Goal: Information Seeking & Learning: Learn about a topic

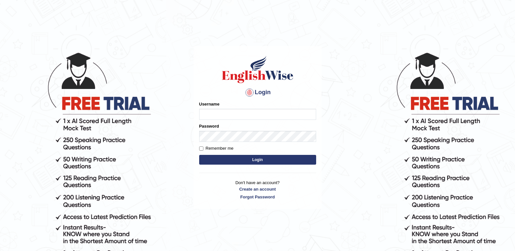
type input "Lamia"
click at [201, 149] on input "Remember me" at bounding box center [201, 148] width 4 height 4
checkbox input "true"
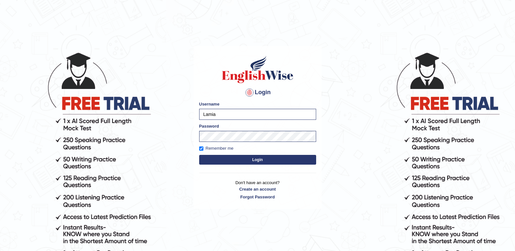
click at [255, 157] on button "Login" at bounding box center [257, 160] width 117 height 10
click at [259, 162] on button "Login" at bounding box center [257, 160] width 117 height 10
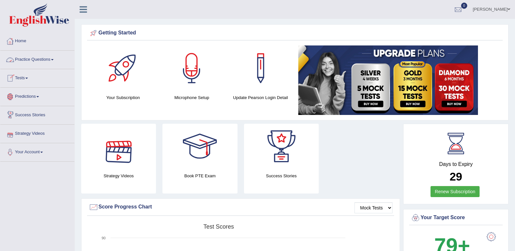
click at [32, 59] on link "Practice Questions" at bounding box center [37, 59] width 74 height 16
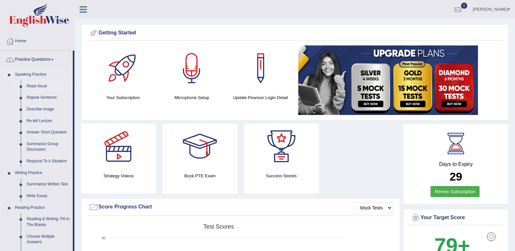
click at [30, 88] on link "Read Aloud" at bounding box center [48, 87] width 49 height 12
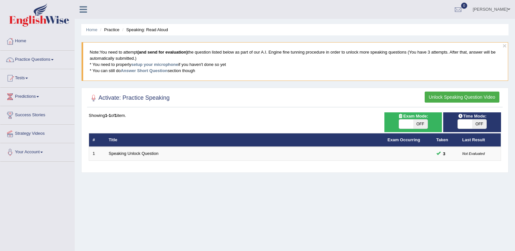
click at [32, 56] on link "Practice Questions" at bounding box center [37, 59] width 74 height 16
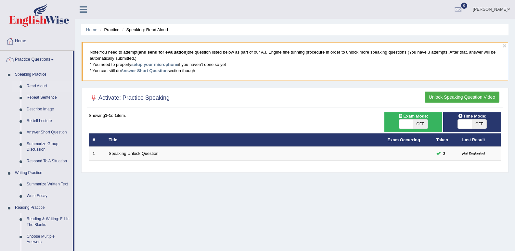
click at [24, 37] on link "Home" at bounding box center [37, 40] width 74 height 16
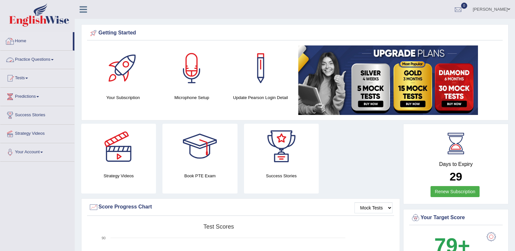
click at [46, 63] on link "Practice Questions" at bounding box center [37, 59] width 74 height 16
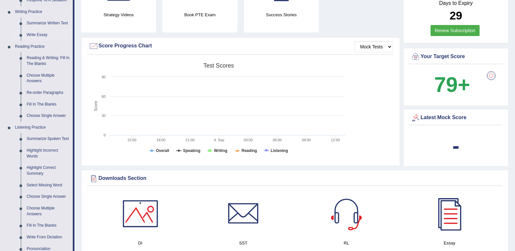
scroll to position [162, 0]
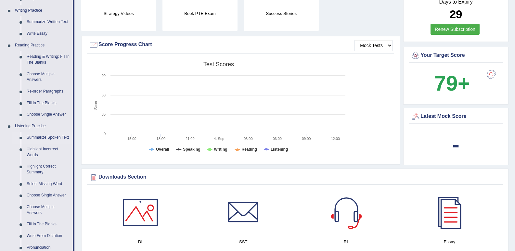
click at [44, 136] on link "Summarize Spoken Text" at bounding box center [48, 138] width 49 height 12
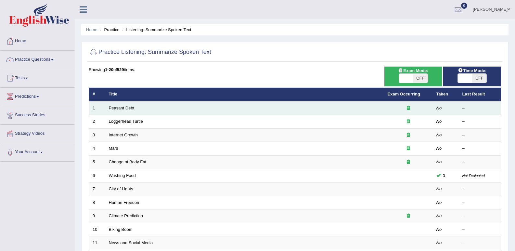
click at [397, 113] on td at bounding box center [408, 108] width 49 height 14
click at [389, 109] on div at bounding box center [408, 108] width 42 height 6
click at [119, 109] on link "Peasant Debt" at bounding box center [122, 108] width 26 height 5
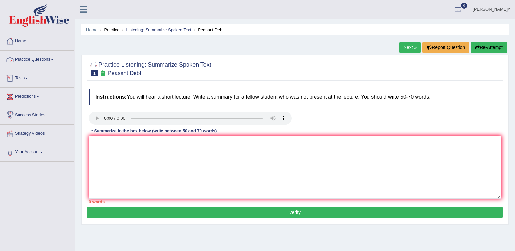
click at [57, 58] on link "Practice Questions" at bounding box center [37, 59] width 74 height 16
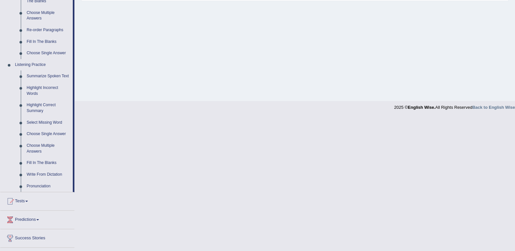
scroll to position [227, 0]
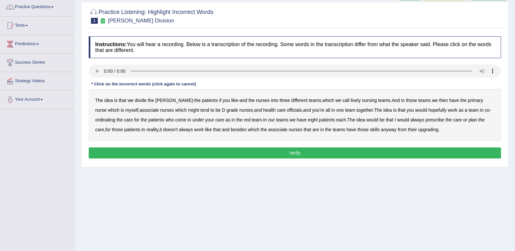
scroll to position [65, 0]
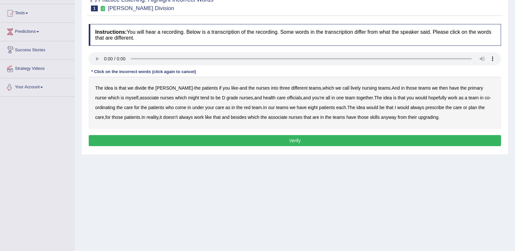
click at [61, 147] on div "Toggle navigation Home Practice Questions Speaking Practice Read Aloud Repeat S…" at bounding box center [257, 104] width 515 height 338
click at [102, 150] on div "Instructions: You will hear a recording. Below is a transcription of the record…" at bounding box center [294, 86] width 415 height 131
drag, startPoint x: 335, startPoint y: 89, endPoint x: 338, endPoint y: 89, distance: 3.6
click at [350, 89] on b "lively" at bounding box center [355, 87] width 10 height 5
click at [362, 89] on b "nursing" at bounding box center [369, 87] width 15 height 5
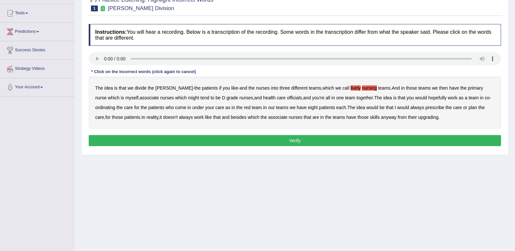
click at [378, 87] on b "teams" at bounding box center [384, 87] width 12 height 5
click at [380, 88] on div "The idea is that we divide the ward - the patients if you like - and the nurses…" at bounding box center [295, 103] width 412 height 52
click at [379, 88] on div "The idea is that we divide the ward - the patients if you like - and the nurses…" at bounding box center [295, 103] width 412 height 52
click at [392, 88] on b "And" at bounding box center [396, 87] width 8 height 5
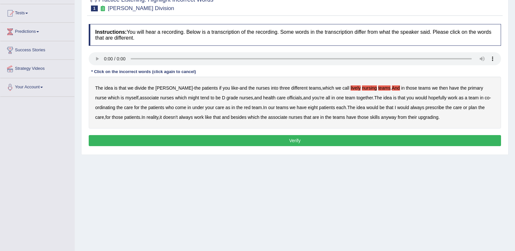
click at [401, 87] on b "in" at bounding box center [403, 87] width 4 height 5
click at [405, 87] on b "those" at bounding box center [410, 87] width 11 height 5
click at [418, 89] on b "teams" at bounding box center [424, 87] width 12 height 5
click at [410, 89] on div "The idea is that we divide the ward - the patients if you like - and the nurses…" at bounding box center [295, 103] width 412 height 52
click at [418, 90] on div "The idea is that we divide the ward - the patients if you like - and the nurses…" at bounding box center [295, 103] width 412 height 52
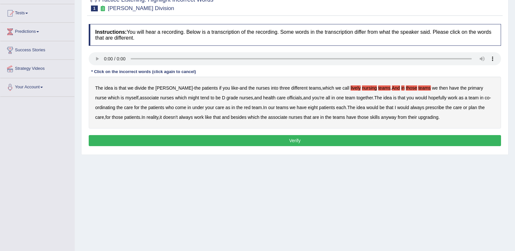
click at [432, 87] on b "we" at bounding box center [435, 87] width 6 height 5
click at [439, 87] on b "then" at bounding box center [443, 87] width 9 height 5
click at [449, 86] on b "have" at bounding box center [454, 87] width 10 height 5
click at [289, 117] on b "nurses" at bounding box center [296, 117] width 14 height 5
click at [303, 117] on b "that" at bounding box center [306, 117] width 7 height 5
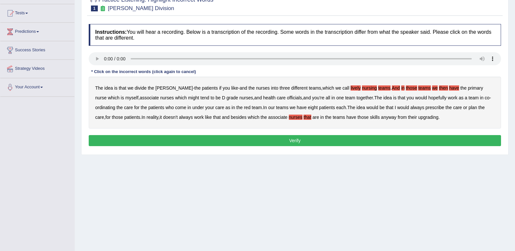
click at [312, 118] on b "are" at bounding box center [315, 117] width 6 height 5
click at [309, 117] on div "The idea is that we divide the ward - the patients if you like - and the nurses…" at bounding box center [295, 103] width 412 height 52
click at [274, 139] on button "Verify" at bounding box center [295, 140] width 412 height 11
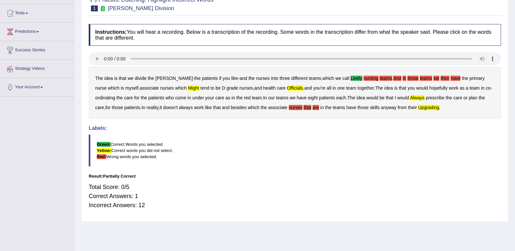
click at [481, 185] on div "Total Score: 0/5 Correct Answers: 1 Incorrect Answers: 12" at bounding box center [295, 196] width 412 height 34
click at [410, 98] on b "always" at bounding box center [417, 97] width 14 height 5
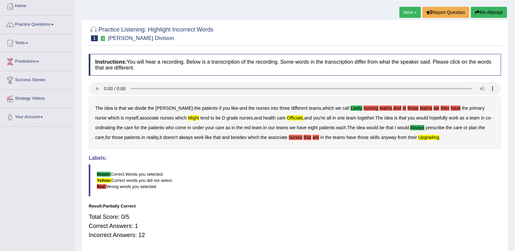
scroll to position [0, 0]
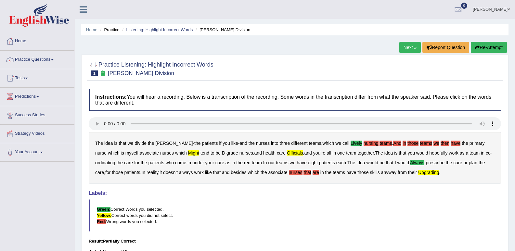
click at [473, 50] on button "Re-Attempt" at bounding box center [488, 47] width 36 height 11
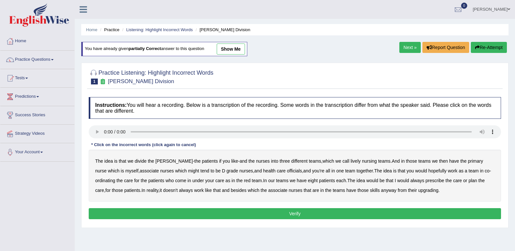
click at [256, 160] on b "nurses" at bounding box center [263, 160] width 14 height 5
click at [362, 161] on b "nursing" at bounding box center [369, 160] width 15 height 5
click at [378, 234] on div "Home Practice Listening: Highlight Incorrect Words Ward Division You have alrea…" at bounding box center [295, 162] width 440 height 325
click at [256, 163] on b "nurses" at bounding box center [263, 160] width 14 height 5
click at [350, 162] on b "lively" at bounding box center [355, 160] width 10 height 5
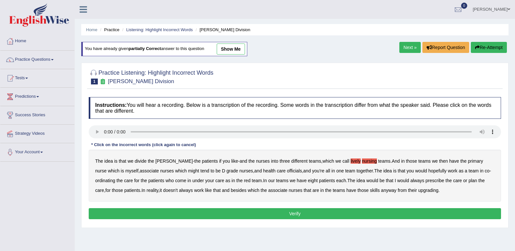
click at [378, 159] on b "teams" at bounding box center [384, 160] width 12 height 5
click at [362, 160] on b "nursing" at bounding box center [369, 160] width 15 height 5
click at [356, 159] on div "The idea is that we divide the ward - the patients if you like - and the nurses…" at bounding box center [295, 176] width 412 height 52
click at [378, 161] on b "teams" at bounding box center [384, 160] width 12 height 5
click at [287, 172] on b "officials" at bounding box center [294, 170] width 15 height 5
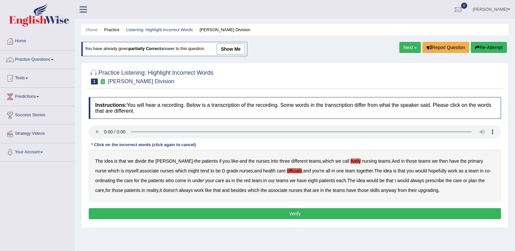
click at [395, 177] on div "The idea is that we divide the ward - the patients if you like - and the nurses…" at bounding box center [295, 176] width 412 height 52
click at [410, 181] on b "always" at bounding box center [417, 180] width 14 height 5
click at [280, 212] on button "Verify" at bounding box center [295, 213] width 412 height 11
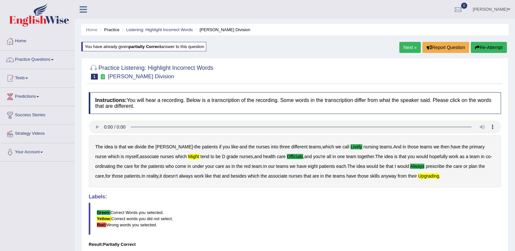
click at [414, 45] on link "Next »" at bounding box center [409, 47] width 21 height 11
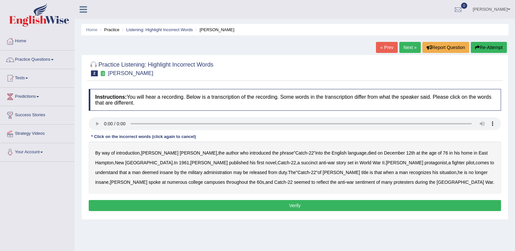
click at [204, 172] on b "administration" at bounding box center [218, 172] width 28 height 5
click at [439, 173] on b "situation" at bounding box center [447, 172] width 17 height 5
click at [316, 182] on b "reflect" at bounding box center [322, 182] width 12 height 5
click at [287, 200] on button "Verify" at bounding box center [295, 205] width 412 height 11
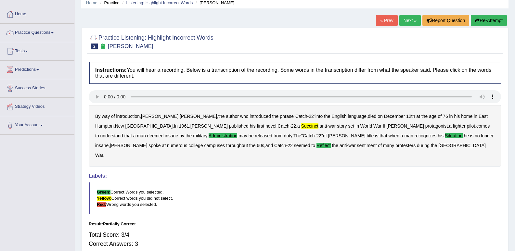
scroll to position [25, 0]
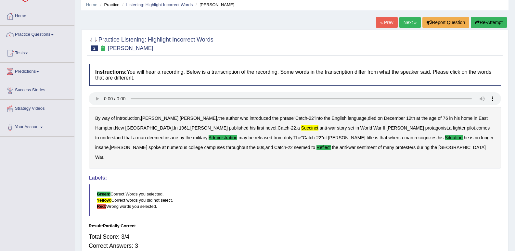
click at [403, 21] on link "Next »" at bounding box center [409, 22] width 21 height 11
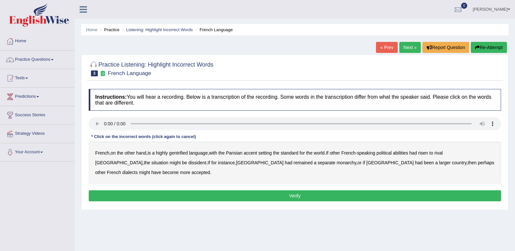
click at [183, 155] on b "gentrified" at bounding box center [178, 152] width 19 height 5
click at [402, 154] on b "abilities" at bounding box center [400, 152] width 15 height 5
click at [188, 164] on b "dissident" at bounding box center [197, 162] width 18 height 5
click at [336, 162] on b "monarchy" at bounding box center [345, 162] width 19 height 5
click at [329, 190] on button "Verify" at bounding box center [295, 195] width 412 height 11
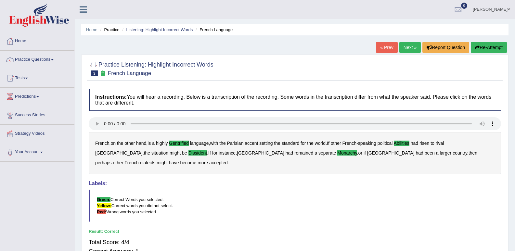
click at [401, 47] on link "Next »" at bounding box center [409, 47] width 21 height 11
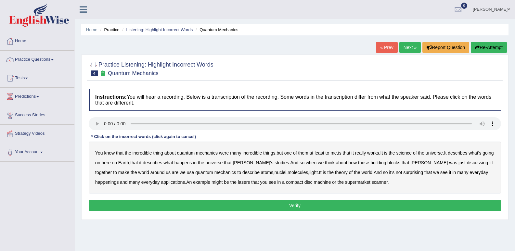
click at [467, 163] on b "discussing" at bounding box center [477, 162] width 21 height 5
click at [468, 176] on div "You know that the incredible thing about quantum mechanics were many incredible…" at bounding box center [295, 168] width 412 height 52
click at [118, 180] on b "happenings" at bounding box center [106, 182] width 23 height 5
click at [310, 206] on button "Verify" at bounding box center [295, 205] width 412 height 11
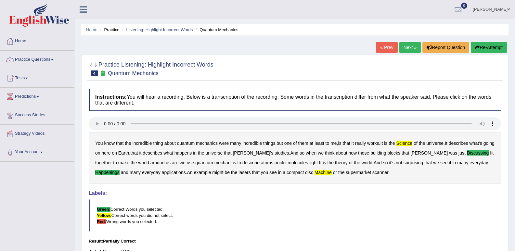
click at [406, 49] on link "Next »" at bounding box center [409, 47] width 21 height 11
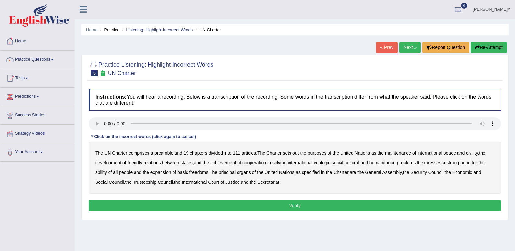
click at [294, 154] on b "out" at bounding box center [295, 152] width 6 height 5
click at [468, 153] on b "civility" at bounding box center [472, 152] width 12 height 5
click at [364, 186] on div "The UN Charter comprises a preamble and 19 chapters divided into 111 articles .…" at bounding box center [295, 168] width 412 height 52
click at [317, 159] on div "The UN Charter comprises a preamble and 19 chapters divided into 111 articles .…" at bounding box center [295, 168] width 412 height 52
click at [318, 162] on b "ecologic" at bounding box center [322, 162] width 17 height 5
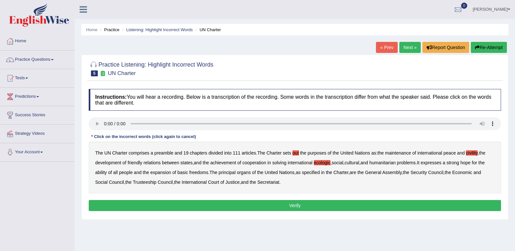
click at [97, 172] on b "ability" at bounding box center [101, 172] width 12 height 5
click at [283, 204] on button "Verify" at bounding box center [295, 205] width 412 height 11
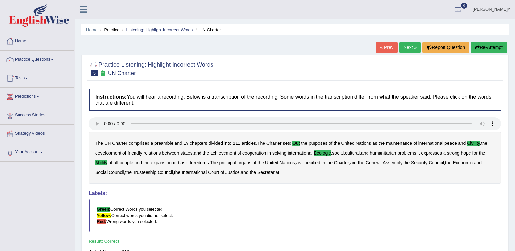
click at [399, 45] on link "Next »" at bounding box center [409, 47] width 21 height 11
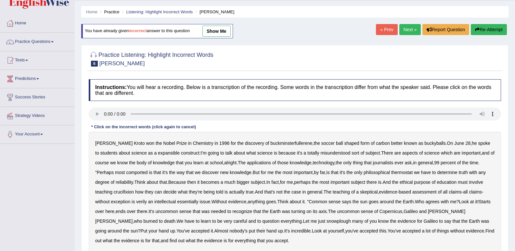
scroll to position [32, 0]
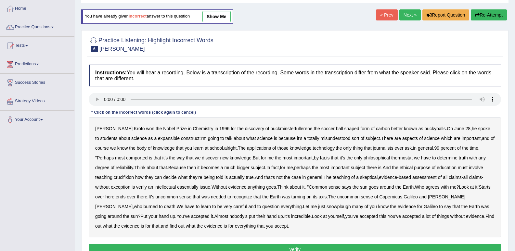
click at [158, 138] on b "expansible" at bounding box center [169, 138] width 22 height 5
click at [126, 159] on b "comported" at bounding box center [136, 157] width 21 height 5
click at [391, 160] on b "thermostat" at bounding box center [401, 157] width 21 height 5
click at [114, 179] on b "crucifixion" at bounding box center [124, 177] width 20 height 5
click at [136, 188] on b "verily" at bounding box center [141, 186] width 11 height 5
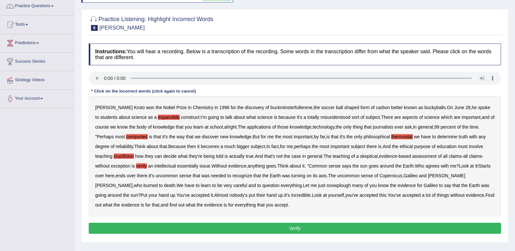
scroll to position [65, 0]
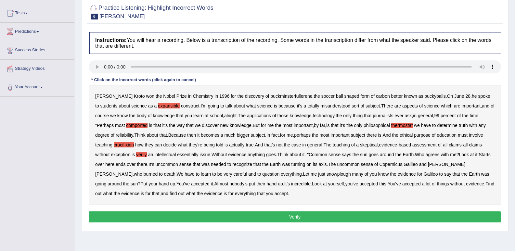
click at [326, 175] on b "snowplough" at bounding box center [338, 173] width 24 height 5
click at [263, 215] on button "Verify" at bounding box center [295, 216] width 412 height 11
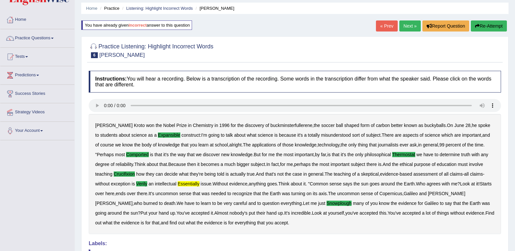
scroll to position [0, 0]
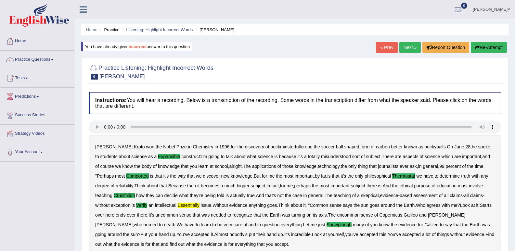
click at [402, 46] on link "Next »" at bounding box center [409, 47] width 21 height 11
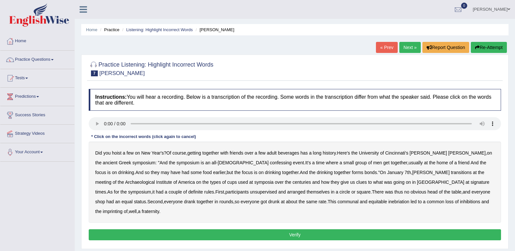
click at [270, 162] on b "confessing" at bounding box center [281, 162] width 22 height 5
click at [451, 171] on b "transitions" at bounding box center [461, 172] width 21 height 5
click at [346, 179] on div "Did you hoist a few on New Year's ? Of course , getting together with friends o…" at bounding box center [295, 182] width 412 height 81
click at [470, 181] on b "signature" at bounding box center [479, 182] width 19 height 5
click at [250, 192] on b "unsupervised" at bounding box center [263, 191] width 27 height 5
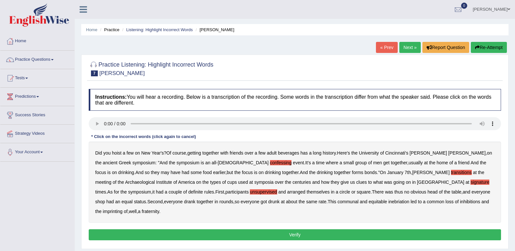
click at [122, 209] on b "imprinting" at bounding box center [113, 211] width 20 height 5
click at [329, 229] on button "Verify" at bounding box center [295, 234] width 412 height 11
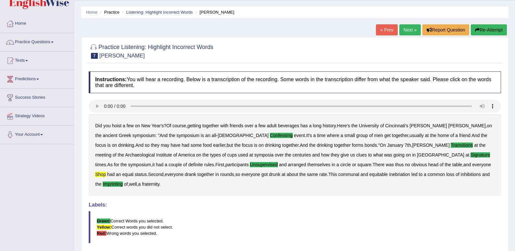
scroll to position [32, 0]
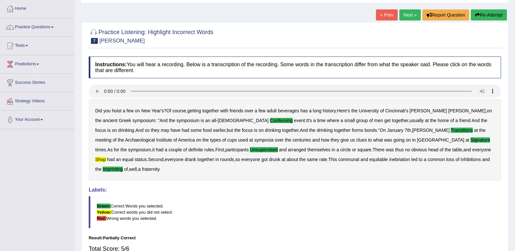
click at [401, 15] on link "Next »" at bounding box center [409, 14] width 21 height 11
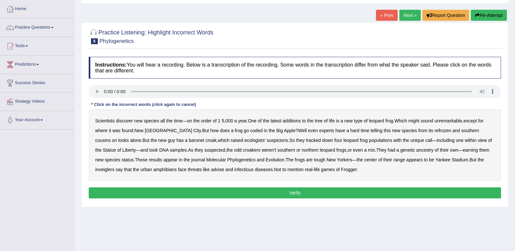
scroll to position [32, 0]
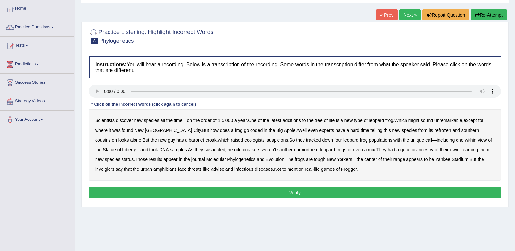
click at [250, 132] on b "coded" at bounding box center [256, 130] width 12 height 5
click at [189, 138] on b "baronet" at bounding box center [196, 139] width 15 height 5
click at [114, 167] on b "inveiglers" at bounding box center [104, 169] width 19 height 5
click at [234, 169] on b "infectious" at bounding box center [243, 169] width 19 height 5
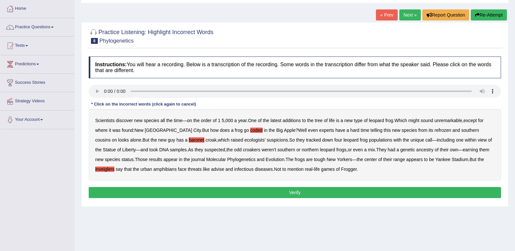
click at [256, 192] on button "Verify" at bounding box center [295, 192] width 412 height 11
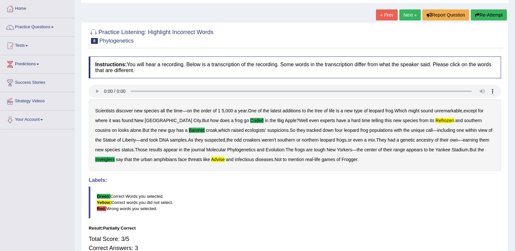
click at [484, 13] on button "Re-Attempt" at bounding box center [488, 14] width 36 height 11
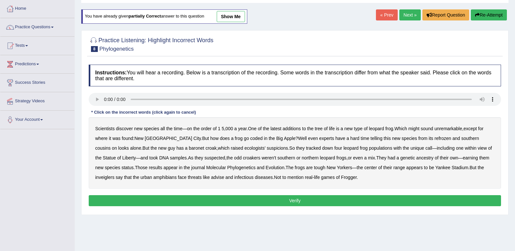
scroll to position [32, 0]
click at [475, 15] on icon "button" at bounding box center [477, 15] width 5 height 5
click at [250, 138] on b "coded" at bounding box center [256, 138] width 12 height 5
click at [434, 137] on b "refrozen" at bounding box center [442, 138] width 17 height 5
click at [150, 151] on div "Scientists discover new species all the time — on the order of 1 5 , 000 a year…" at bounding box center [295, 152] width 412 height 71
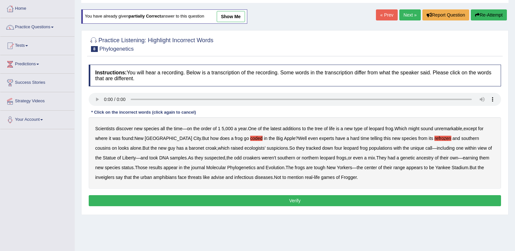
click at [189, 147] on b "baronet" at bounding box center [196, 147] width 15 height 5
click at [114, 175] on b "inveiglers" at bounding box center [104, 177] width 19 height 5
click at [211, 178] on b "advise" at bounding box center [217, 177] width 13 height 5
click at [285, 198] on button "Verify" at bounding box center [295, 200] width 412 height 11
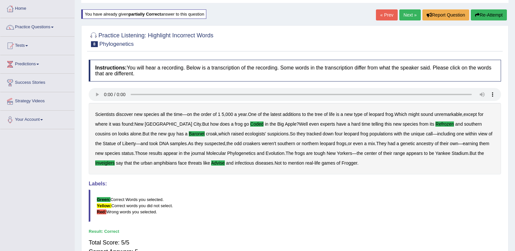
click at [407, 10] on link "Next »" at bounding box center [409, 14] width 21 height 11
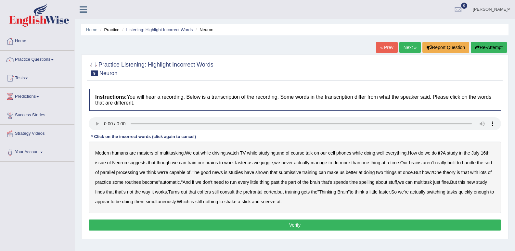
click at [301, 170] on b "submissive" at bounding box center [290, 172] width 22 height 5
click at [211, 191] on b "coffers" at bounding box center [204, 191] width 14 height 5
click at [285, 223] on button "Verify" at bounding box center [295, 224] width 412 height 11
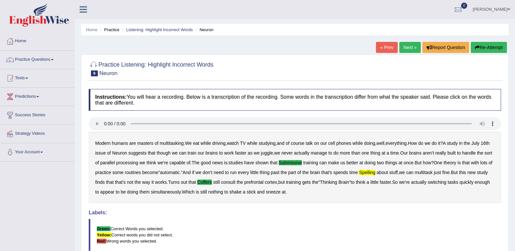
click at [404, 44] on link "Next »" at bounding box center [409, 47] width 21 height 11
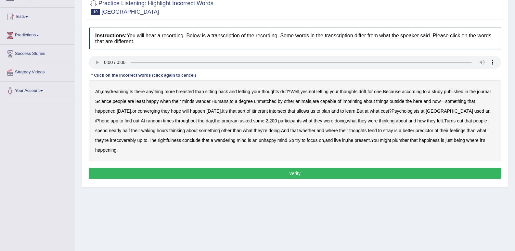
scroll to position [65, 0]
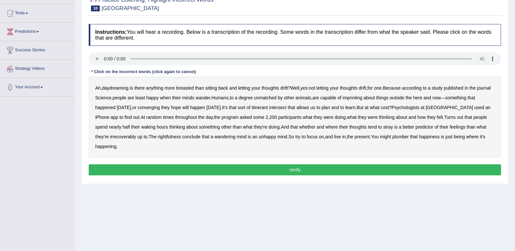
click at [186, 90] on b "breasted" at bounding box center [185, 87] width 18 height 5
click at [362, 95] on b "imprinting" at bounding box center [352, 97] width 20 height 5
click at [157, 107] on b "converging" at bounding box center [149, 107] width 22 height 5
click at [114, 137] on b "irrecoverably" at bounding box center [123, 136] width 26 height 5
click at [178, 136] on b "rightfulness" at bounding box center [169, 136] width 23 height 5
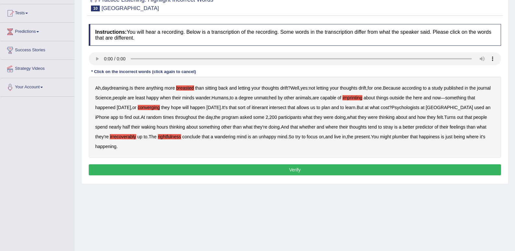
click at [402, 140] on div "Ah , daydreaming . Is there anything more breasted than sitting back and lettin…" at bounding box center [295, 117] width 412 height 81
click at [402, 137] on b "plumber" at bounding box center [400, 136] width 17 height 5
click at [235, 172] on button "Verify" at bounding box center [295, 169] width 412 height 11
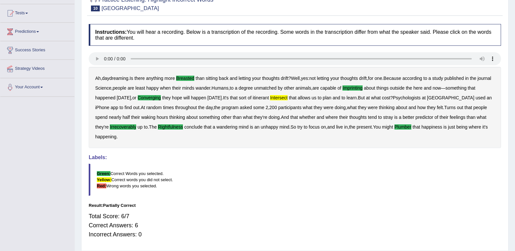
click at [287, 98] on b "intersect" at bounding box center [279, 97] width 18 height 5
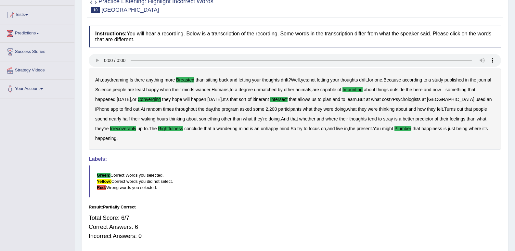
scroll to position [0, 0]
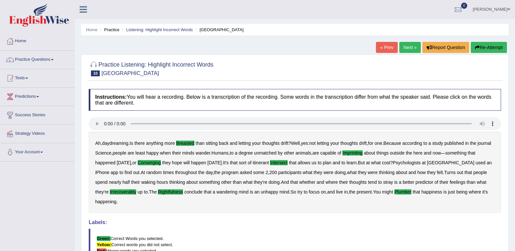
click at [408, 46] on link "Next »" at bounding box center [409, 47] width 21 height 11
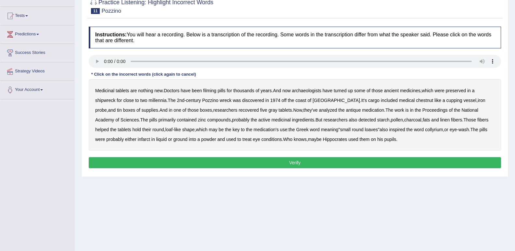
scroll to position [65, 0]
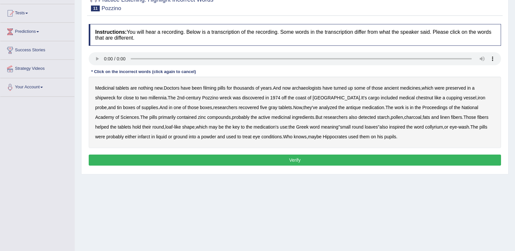
click at [216, 86] on b "filming" at bounding box center [209, 87] width 13 height 5
click at [389, 94] on div "Medicinal tablets are nothing new . Doctors have been filming pills for thousan…" at bounding box center [295, 112] width 412 height 71
click at [416, 97] on b "chestnut" at bounding box center [424, 97] width 17 height 5
click at [138, 136] on b "infarct" at bounding box center [144, 136] width 12 height 5
click at [233, 156] on button "Verify" at bounding box center [295, 160] width 412 height 11
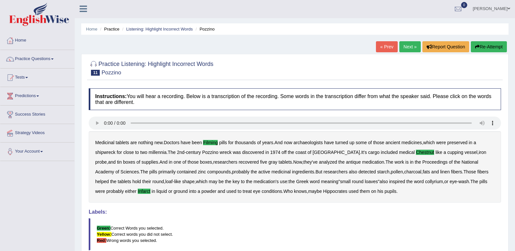
scroll to position [0, 0]
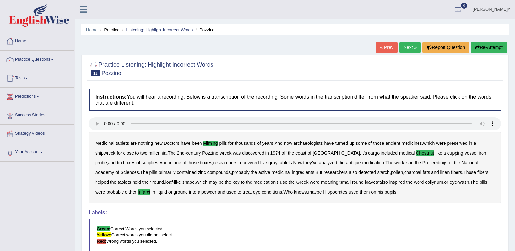
click at [404, 44] on link "Next »" at bounding box center [409, 47] width 21 height 11
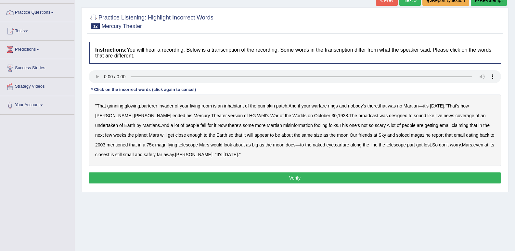
scroll to position [65, 0]
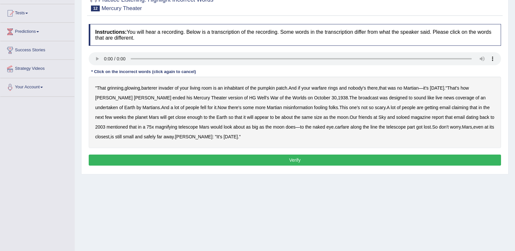
click at [151, 88] on b "barterer" at bounding box center [149, 87] width 16 height 5
click at [453, 95] on div "" That grinning , glowing , barterer invader of your living room is an inhabita…" at bounding box center [295, 112] width 412 height 71
click at [118, 105] on b "undertaken" at bounding box center [106, 107] width 23 height 5
click at [396, 115] on b "soloed" at bounding box center [402, 117] width 13 height 5
click at [335, 127] on b "carfare" at bounding box center [342, 126] width 14 height 5
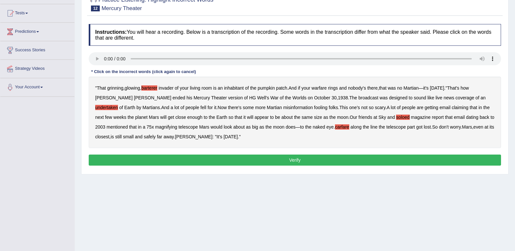
click at [238, 164] on button "Verify" at bounding box center [295, 160] width 412 height 11
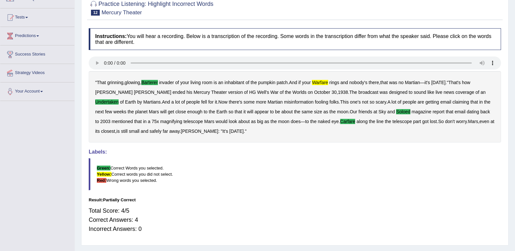
scroll to position [0, 0]
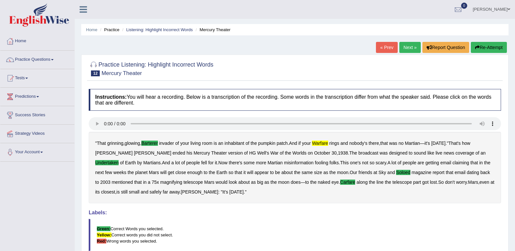
click at [409, 48] on link "Next »" at bounding box center [409, 47] width 21 height 11
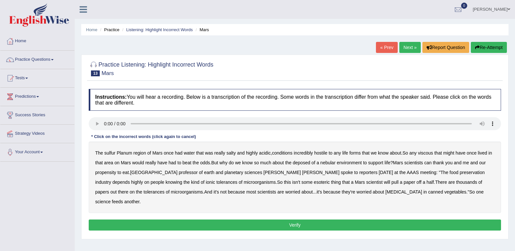
click at [108, 154] on b "sulfur" at bounding box center [109, 152] width 11 height 5
click at [425, 154] on b "viscous" at bounding box center [424, 152] width 15 height 5
click at [304, 162] on b "deposed" at bounding box center [302, 162] width 18 height 5
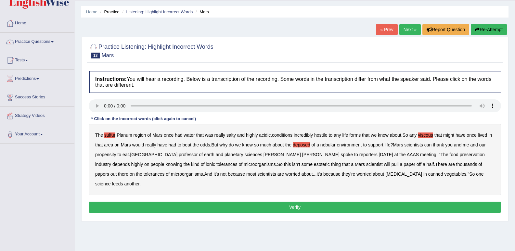
scroll to position [32, 0]
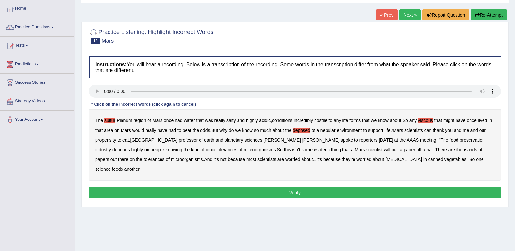
click at [286, 187] on button "Verify" at bounding box center [295, 192] width 412 height 11
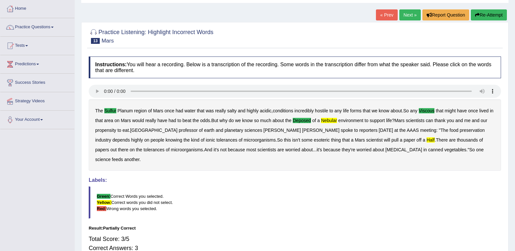
click at [402, 17] on link "Next »" at bounding box center [409, 14] width 21 height 11
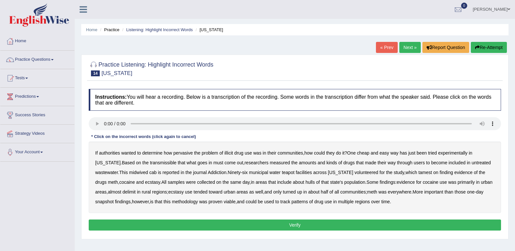
click at [136, 158] on div "If authorities wanted to determine how pervasive the problem of illicit drug us…" at bounding box center [295, 177] width 412 height 71
click at [150, 162] on b "transmissible" at bounding box center [163, 162] width 27 height 5
click at [129, 172] on b "midwived" at bounding box center [138, 172] width 19 height 5
click at [158, 173] on b "is" at bounding box center [159, 172] width 3 height 5
click at [149, 173] on b "cab" at bounding box center [152, 172] width 7 height 5
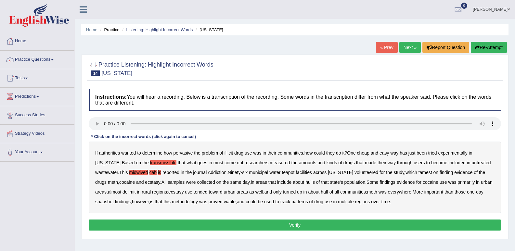
click at [158, 173] on b "is" at bounding box center [159, 172] width 3 height 5
click at [305, 183] on b "hulls" at bounding box center [309, 182] width 9 height 5
click at [122, 191] on b "delimit" at bounding box center [128, 191] width 13 height 5
click at [340, 221] on button "Verify" at bounding box center [295, 224] width 412 height 11
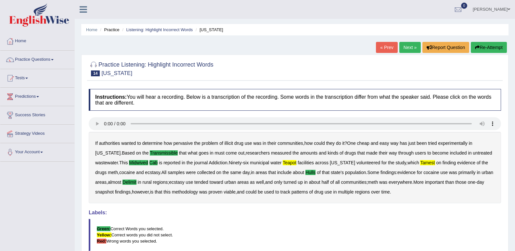
click at [402, 45] on link "Next »" at bounding box center [409, 47] width 21 height 11
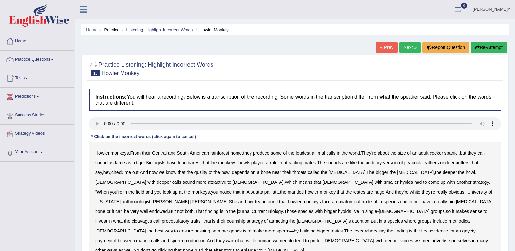
click at [191, 164] on b "barest" at bounding box center [194, 162] width 13 height 5
click at [152, 218] on b "cleavages" at bounding box center [141, 220] width 20 height 5
click at [158, 224] on div "Howler monkeys . From their Central and South American rainforest home , they p…" at bounding box center [295, 202] width 412 height 120
click at [448, 221] on b "methodical" at bounding box center [459, 220] width 22 height 5
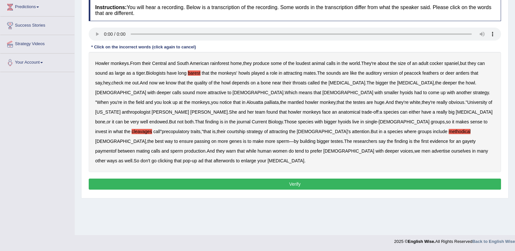
scroll to position [90, 0]
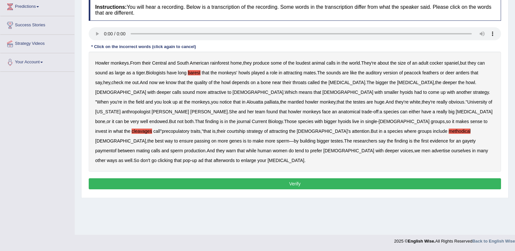
click at [222, 178] on button "Verify" at bounding box center [295, 183] width 412 height 11
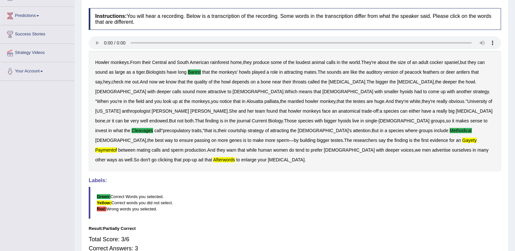
scroll to position [0, 0]
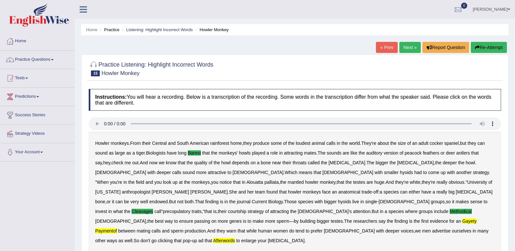
click at [406, 47] on link "Next »" at bounding box center [409, 47] width 21 height 11
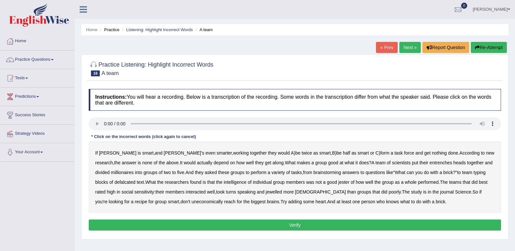
click at [429, 162] on b "entrenches" at bounding box center [440, 162] width 22 height 5
click at [133, 170] on b "millionaires" at bounding box center [122, 172] width 23 height 5
click at [135, 180] on b "defalcated" at bounding box center [124, 182] width 21 height 5
click at [338, 182] on b "jester" at bounding box center [343, 182] width 11 height 5
click at [266, 192] on b "jewelled" at bounding box center [274, 191] width 17 height 5
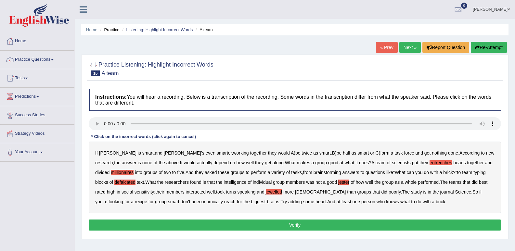
click at [191, 202] on b "uneconomically" at bounding box center [206, 201] width 31 height 5
click at [336, 228] on button "Verify" at bounding box center [295, 224] width 412 height 11
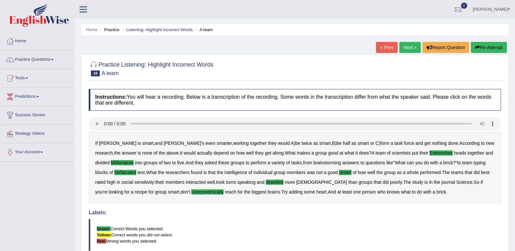
click at [407, 45] on link "Next »" at bounding box center [409, 47] width 21 height 11
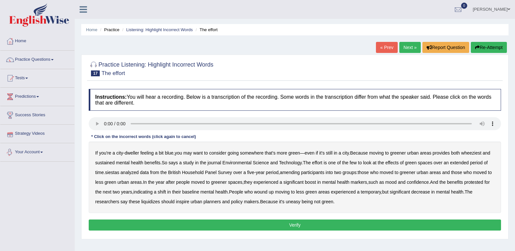
click at [40, 187] on div "Toggle navigation Home Practice Questions Speaking Practice Read Aloud Repeat S…" at bounding box center [257, 169] width 515 height 338
click at [224, 59] on div at bounding box center [295, 68] width 412 height 20
click at [26, 61] on link "Practice Questions" at bounding box center [37, 59] width 74 height 16
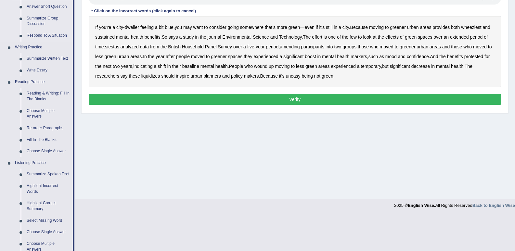
scroll to position [162, 0]
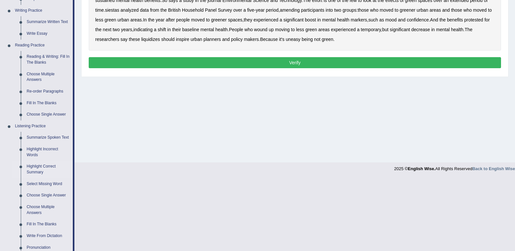
click at [40, 169] on link "Highlight Correct Summary" at bounding box center [48, 169] width 49 height 17
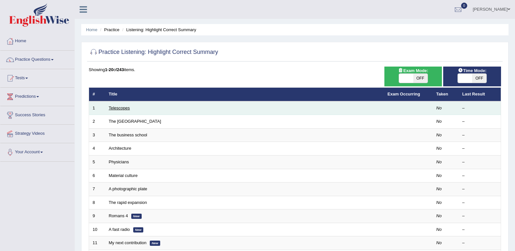
click at [118, 106] on link "Telescopes" at bounding box center [119, 108] width 21 height 5
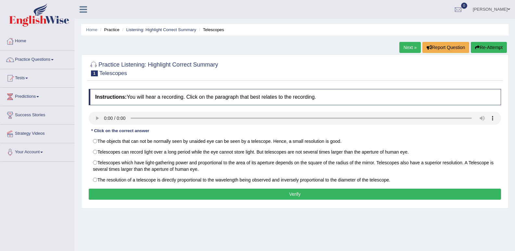
click at [90, 65] on div at bounding box center [94, 65] width 10 height 10
click at [96, 50] on div "Home Practice Listening: Highlight Correct Summary Telescopes Next » Report Que…" at bounding box center [295, 162] width 440 height 325
